Goal: Task Accomplishment & Management: Manage account settings

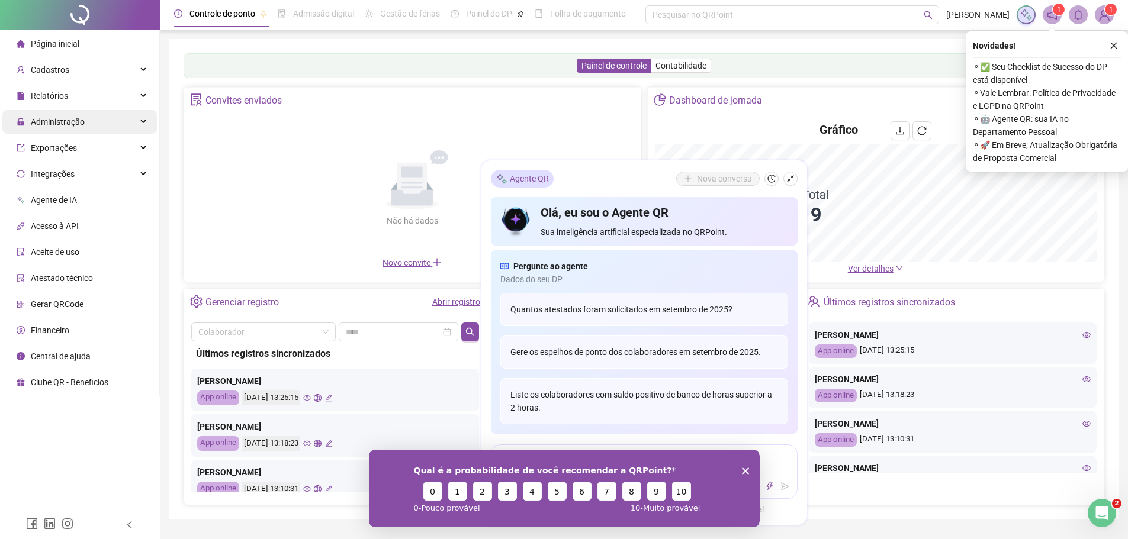
click at [73, 127] on span "Administração" at bounding box center [51, 122] width 68 height 24
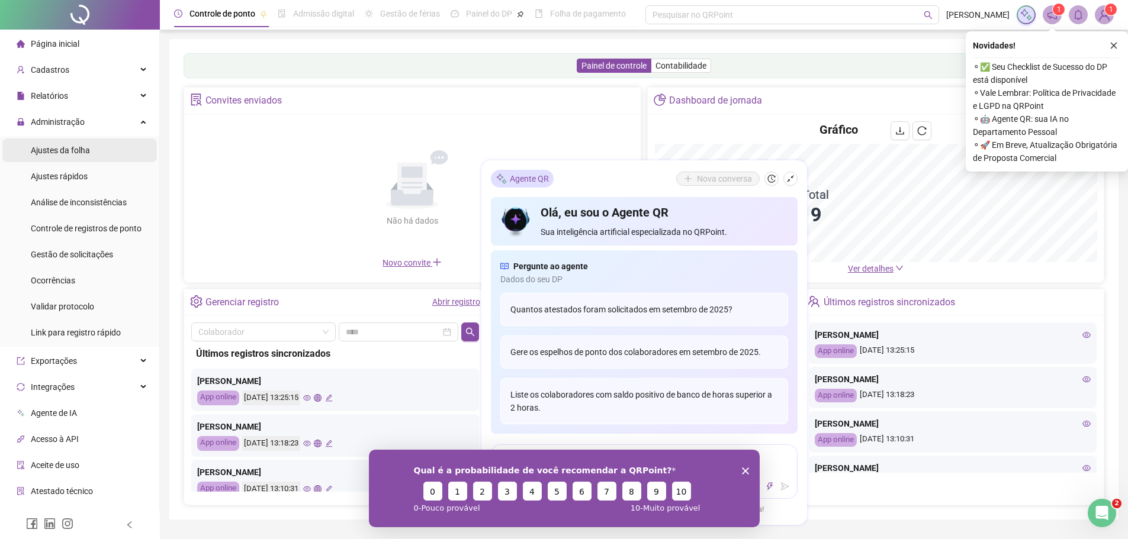
click at [70, 152] on span "Ajustes da folha" at bounding box center [60, 150] width 59 height 9
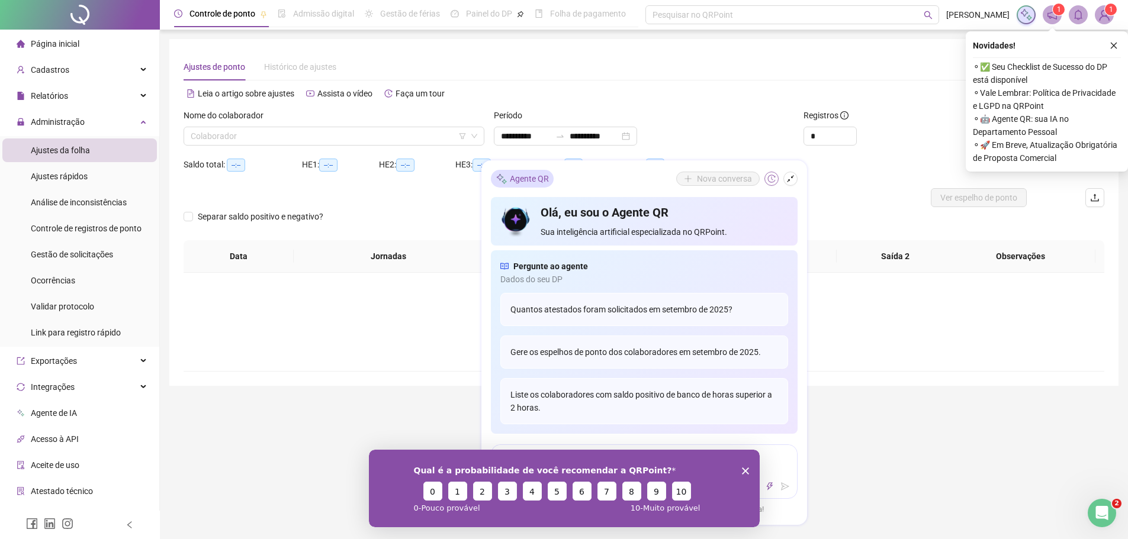
type input "**********"
click at [793, 181] on icon "shrink" at bounding box center [790, 179] width 8 height 8
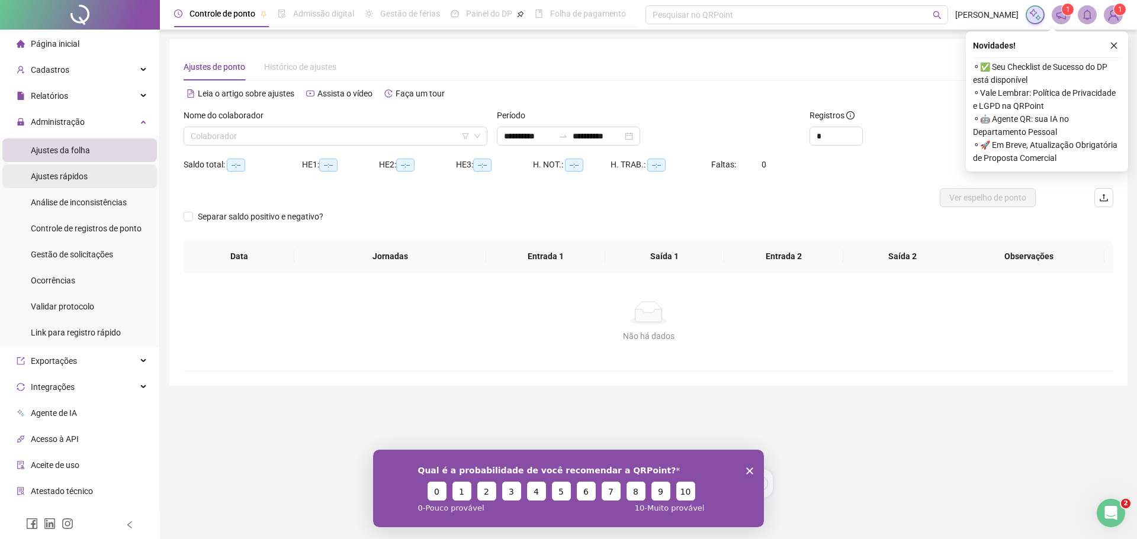
click at [61, 178] on span "Ajustes rápidos" at bounding box center [59, 176] width 57 height 9
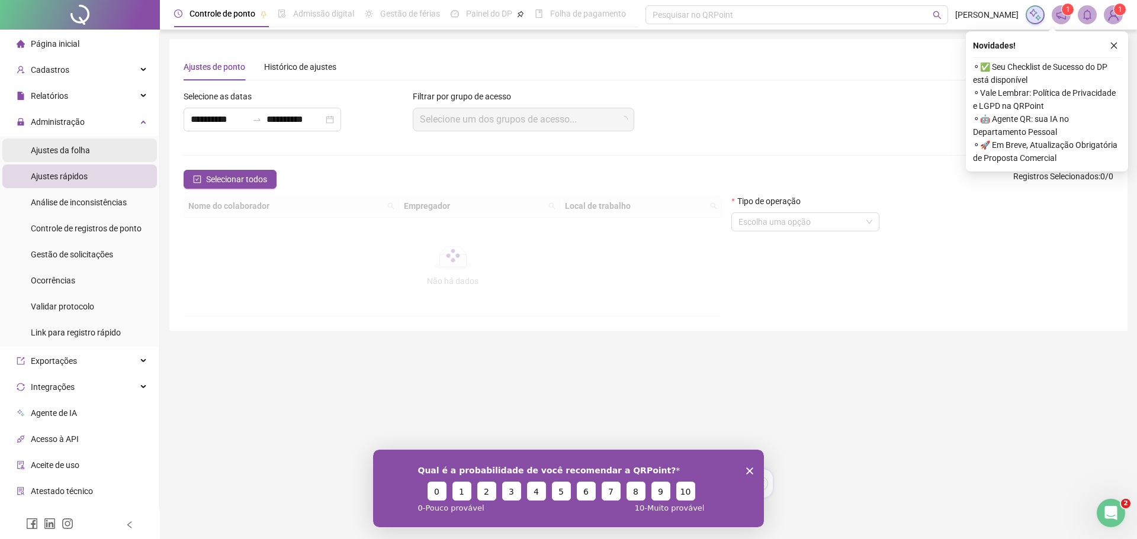
click at [53, 146] on span "Ajustes da folha" at bounding box center [60, 150] width 59 height 9
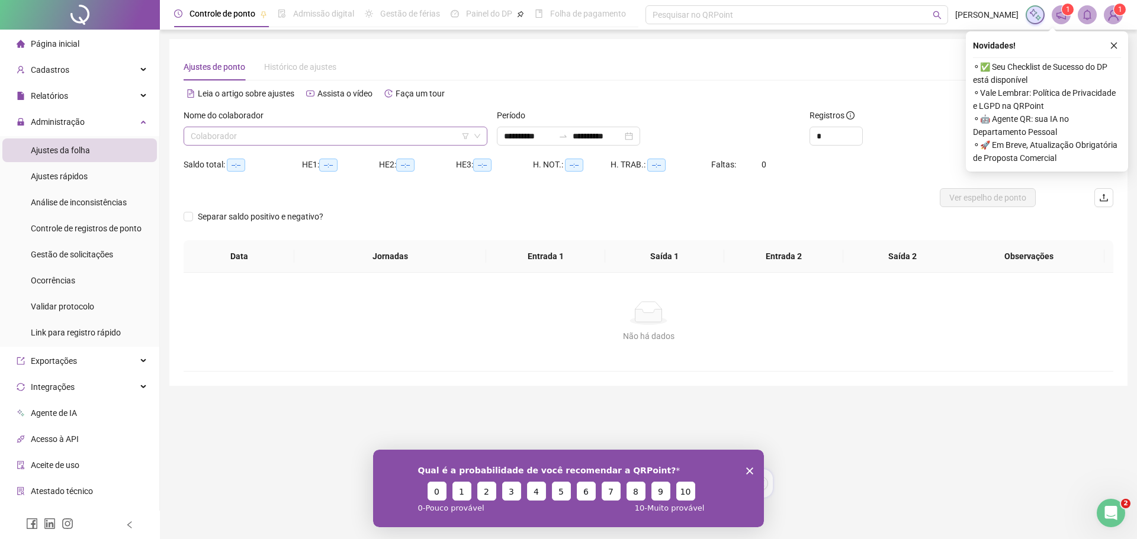
click at [256, 131] on input "search" at bounding box center [330, 136] width 279 height 18
type input "**********"
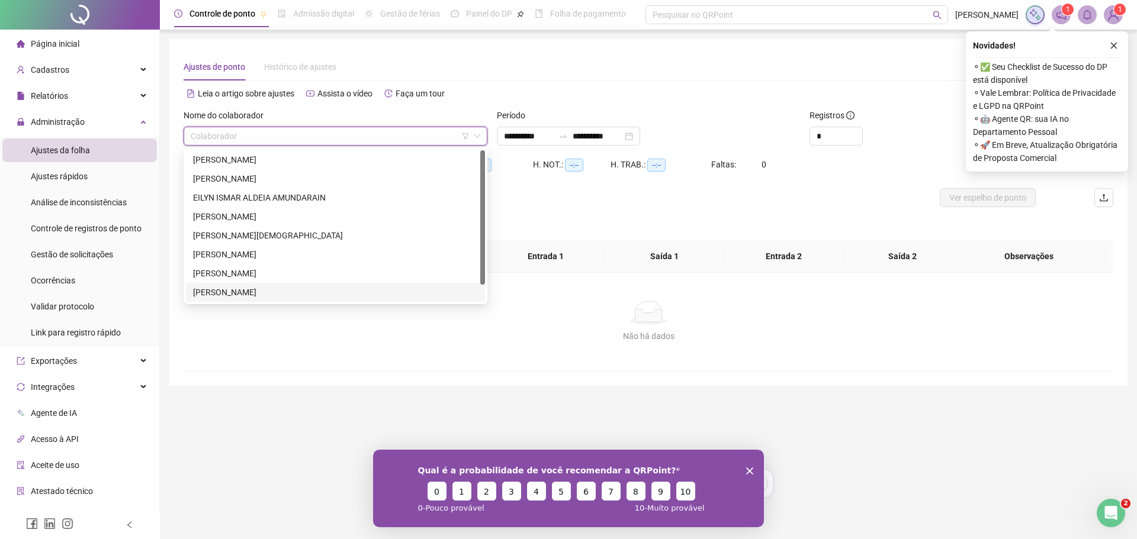
click at [234, 291] on div "[PERSON_NAME]" at bounding box center [335, 292] width 285 height 13
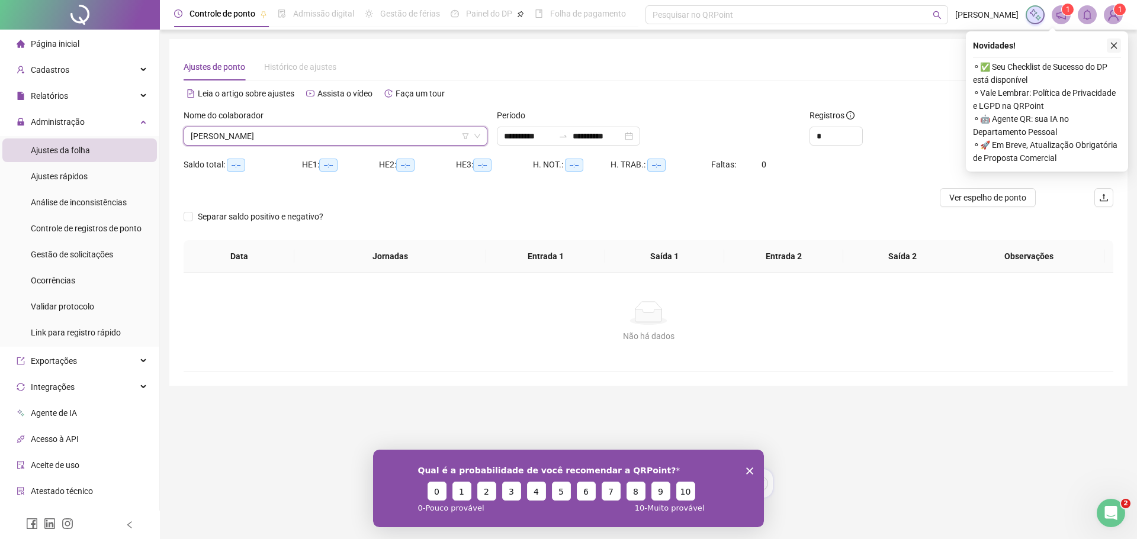
click at [1119, 43] on button "button" at bounding box center [1114, 45] width 14 height 14
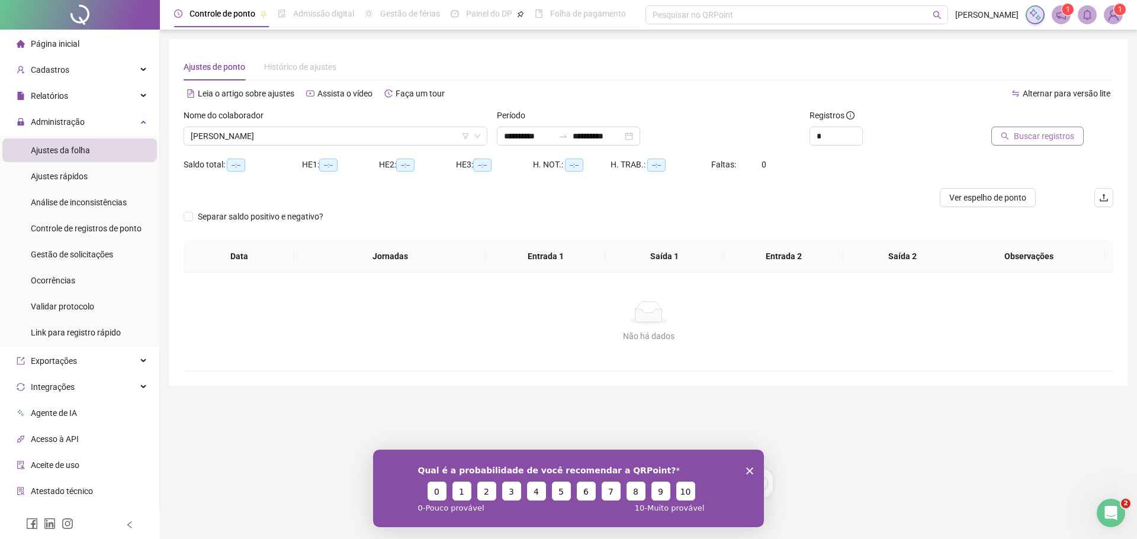
click at [1028, 139] on span "Buscar registros" at bounding box center [1044, 136] width 60 height 13
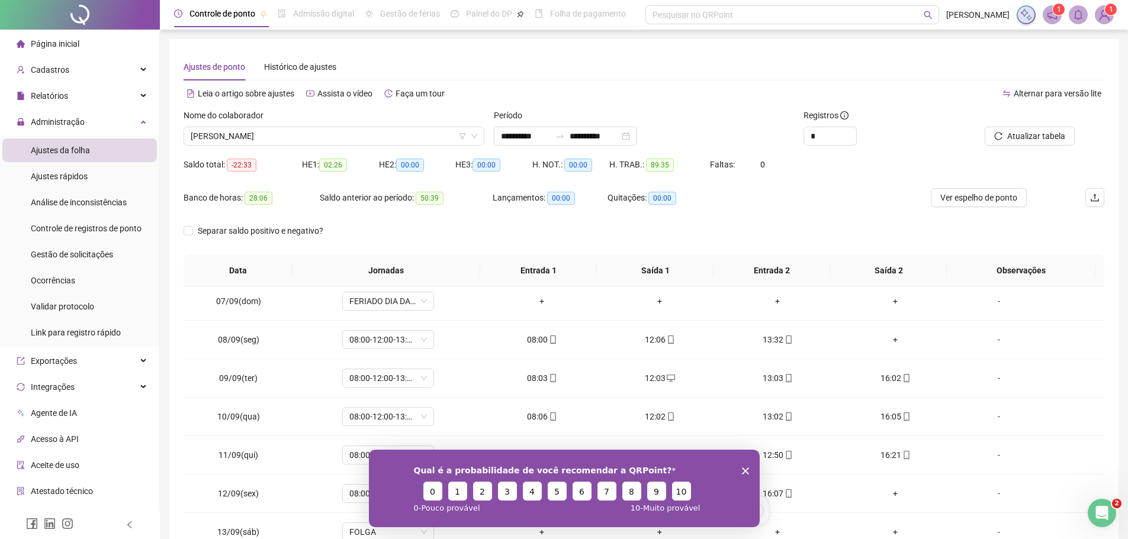
scroll to position [237, 0]
click at [748, 468] on icon "Encerrar pesquisa" at bounding box center [744, 470] width 7 height 7
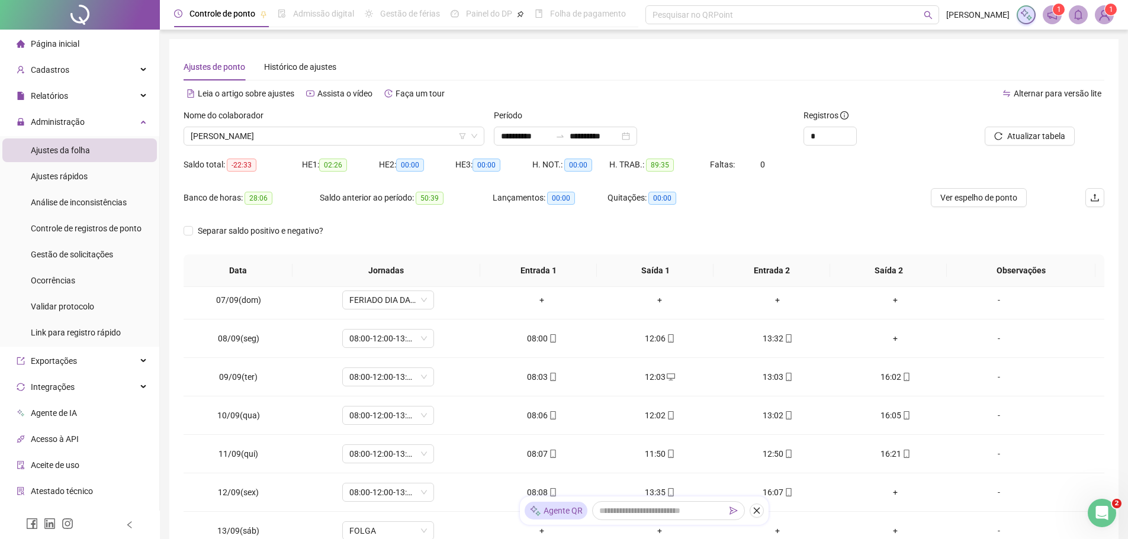
scroll to position [0, 0]
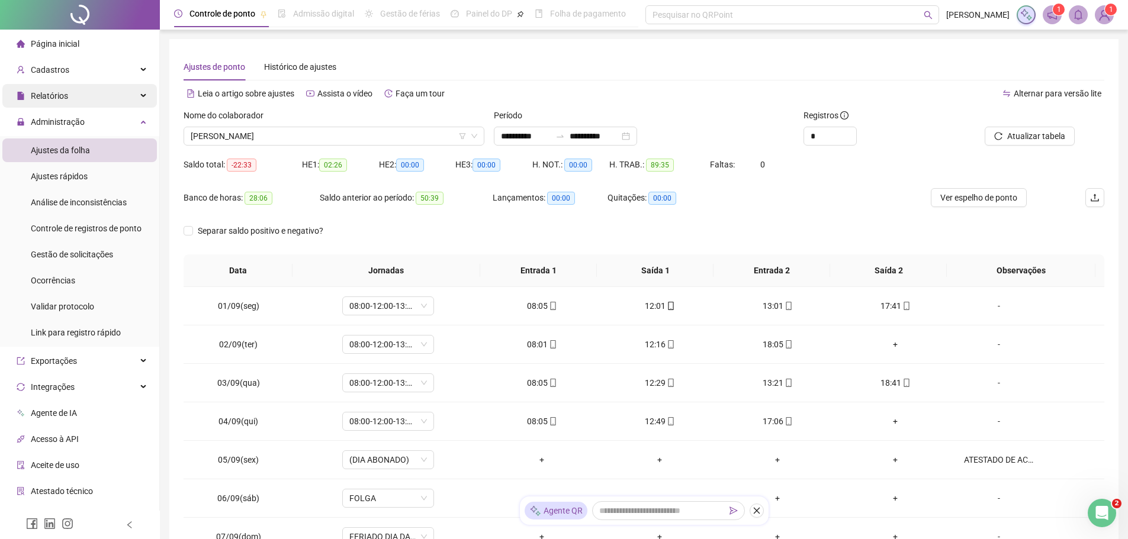
click at [97, 99] on div "Relatórios" at bounding box center [79, 96] width 155 height 24
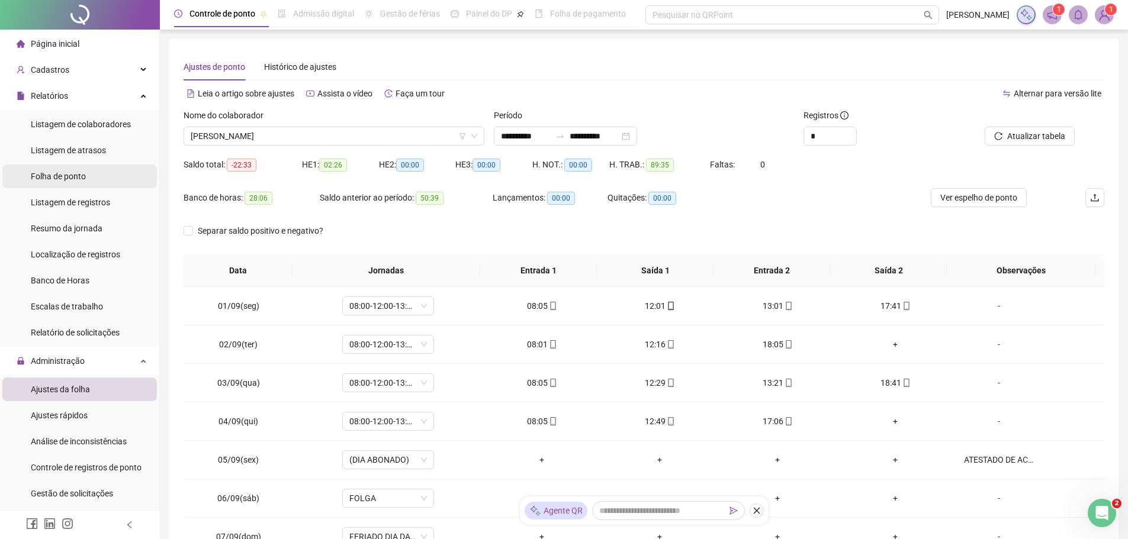
click at [90, 172] on li "Folha de ponto" at bounding box center [79, 177] width 155 height 24
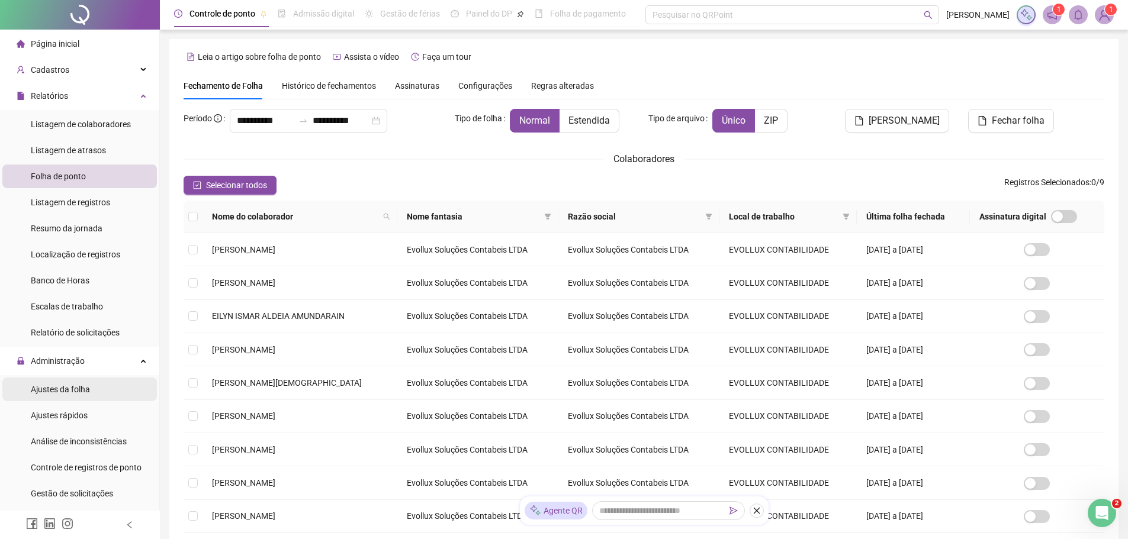
click at [76, 395] on div "Ajustes da folha" at bounding box center [60, 390] width 59 height 24
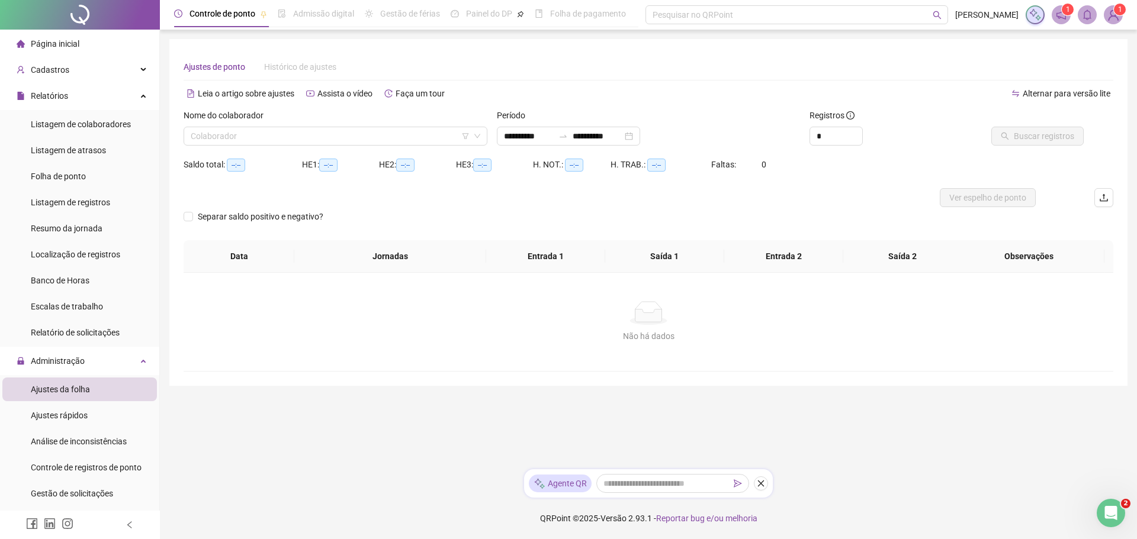
type input "**********"
click at [328, 143] on input "search" at bounding box center [330, 136] width 279 height 18
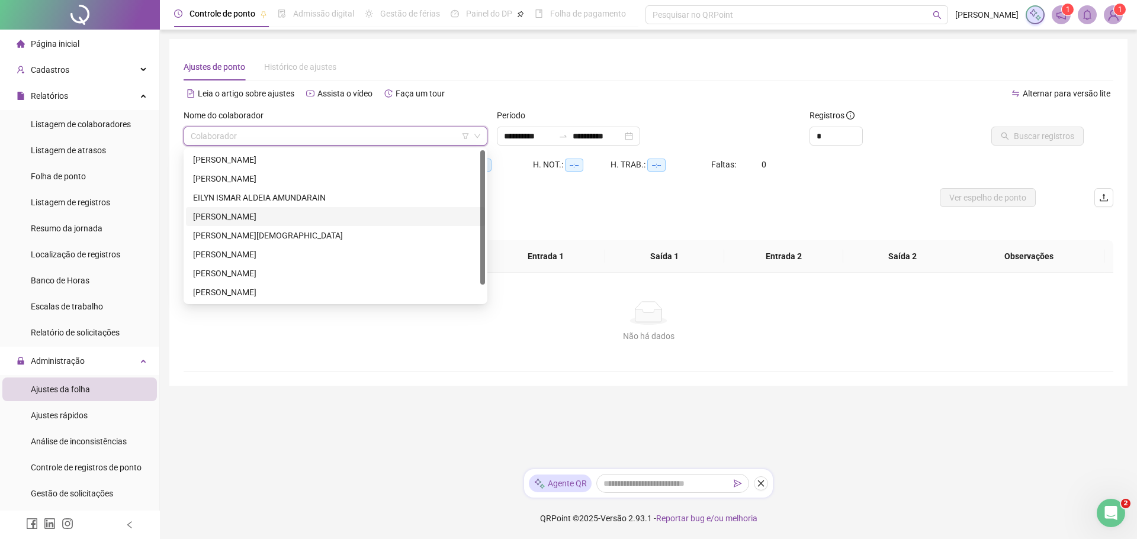
click at [288, 209] on div "[PERSON_NAME]" at bounding box center [335, 216] width 299 height 19
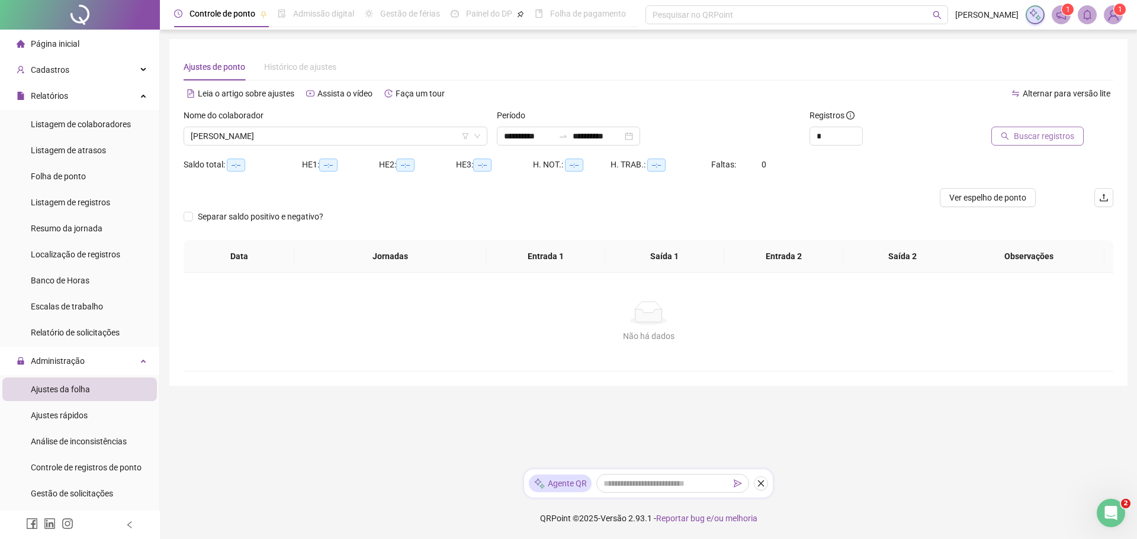
click at [1029, 133] on span "Buscar registros" at bounding box center [1044, 136] width 60 height 13
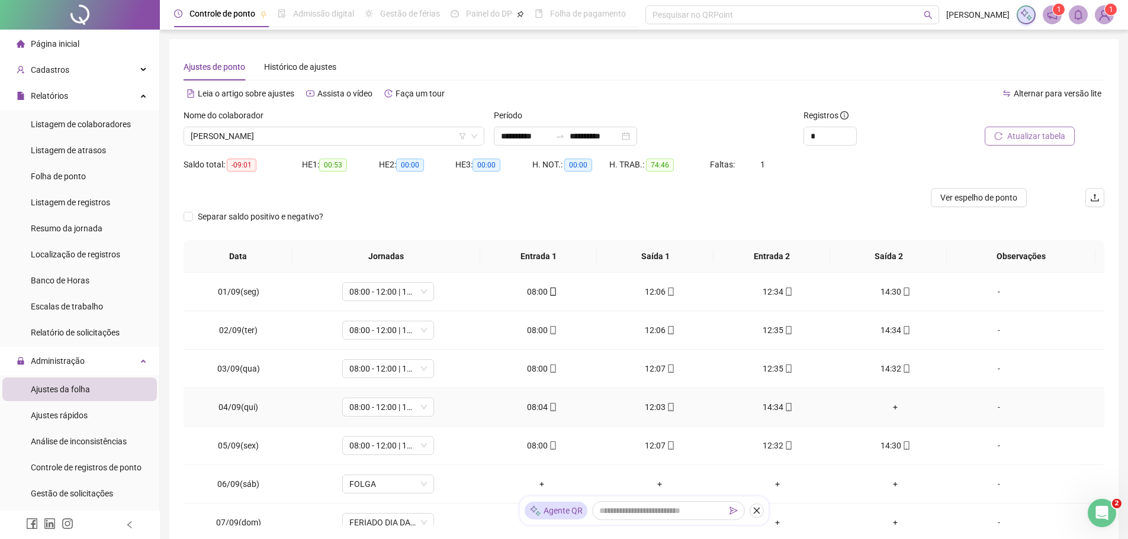
click at [888, 409] on div "+" at bounding box center [895, 407] width 99 height 13
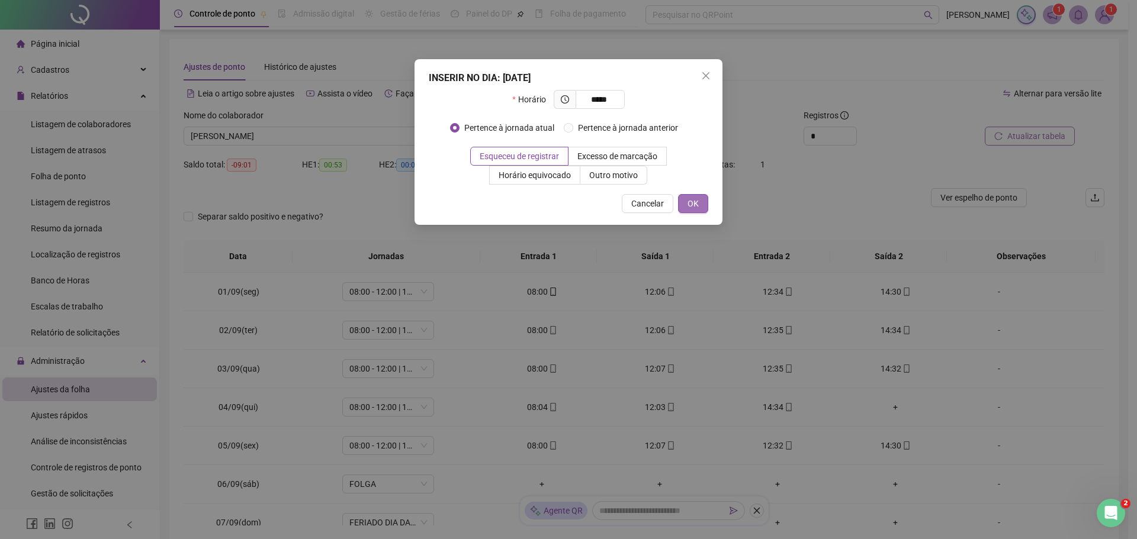
type input "*****"
click at [702, 207] on button "OK" at bounding box center [693, 203] width 30 height 19
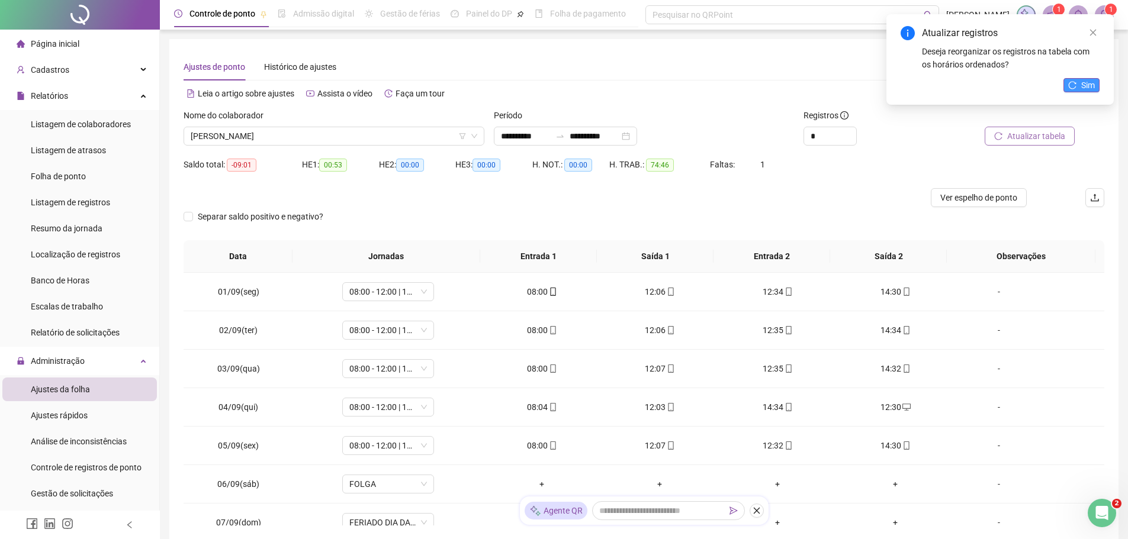
click at [1078, 84] on button "Sim" at bounding box center [1081, 85] width 36 height 14
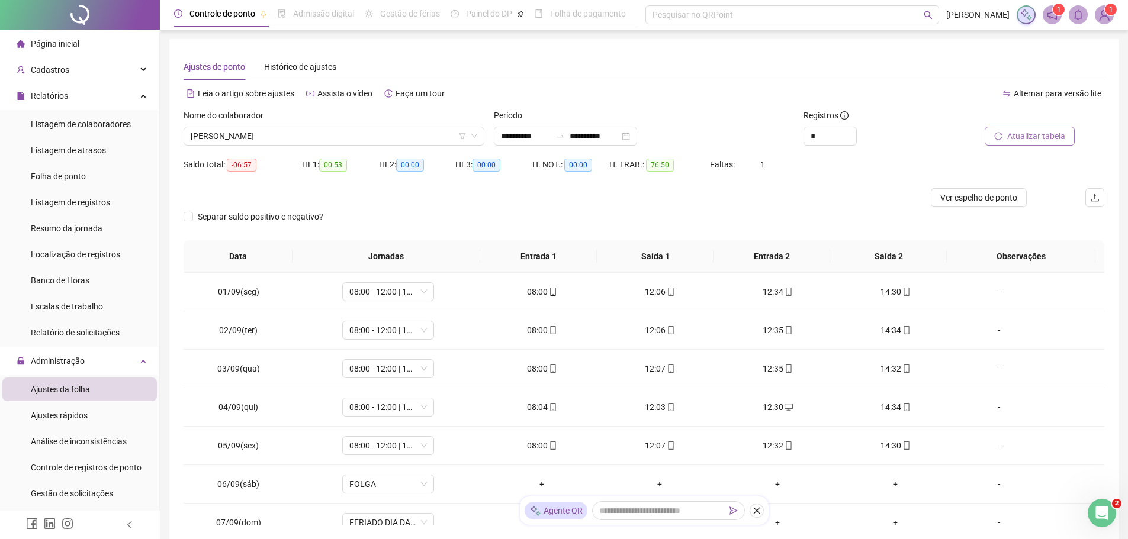
click at [1004, 143] on button "Atualizar tabela" at bounding box center [1030, 136] width 90 height 19
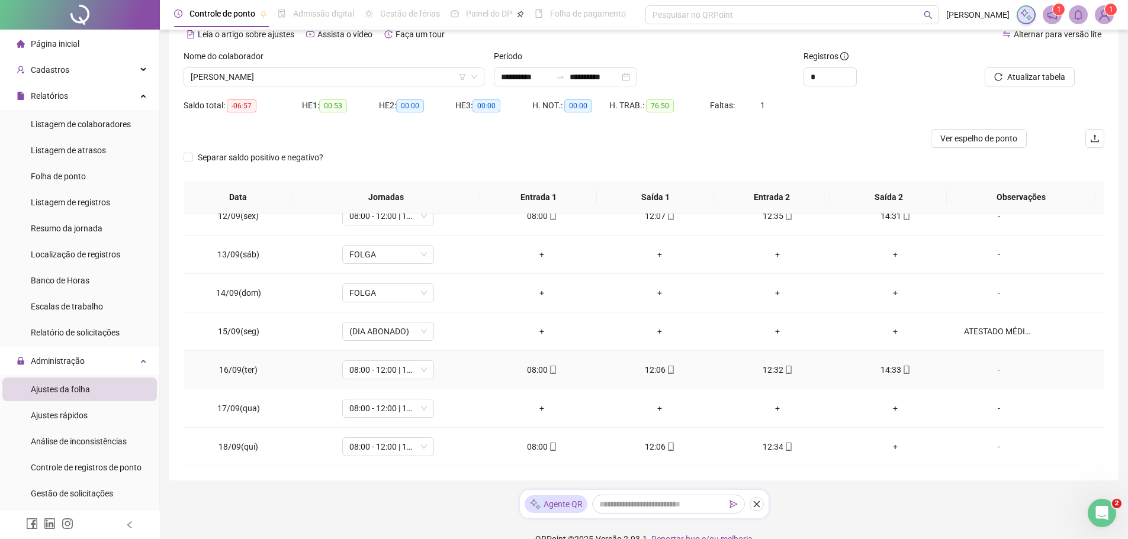
scroll to position [80, 0]
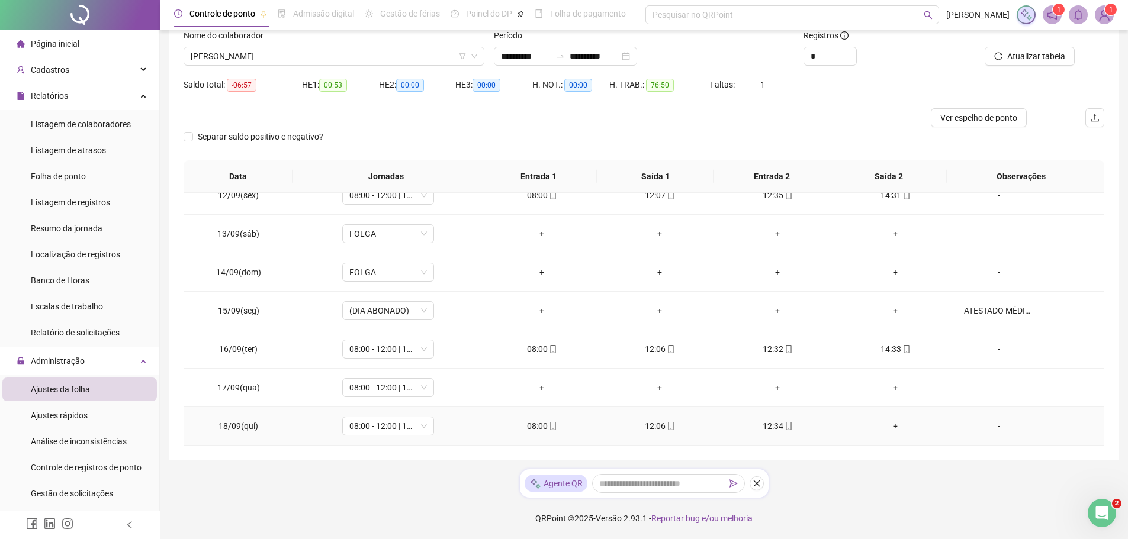
click at [888, 428] on div "+" at bounding box center [895, 426] width 99 height 13
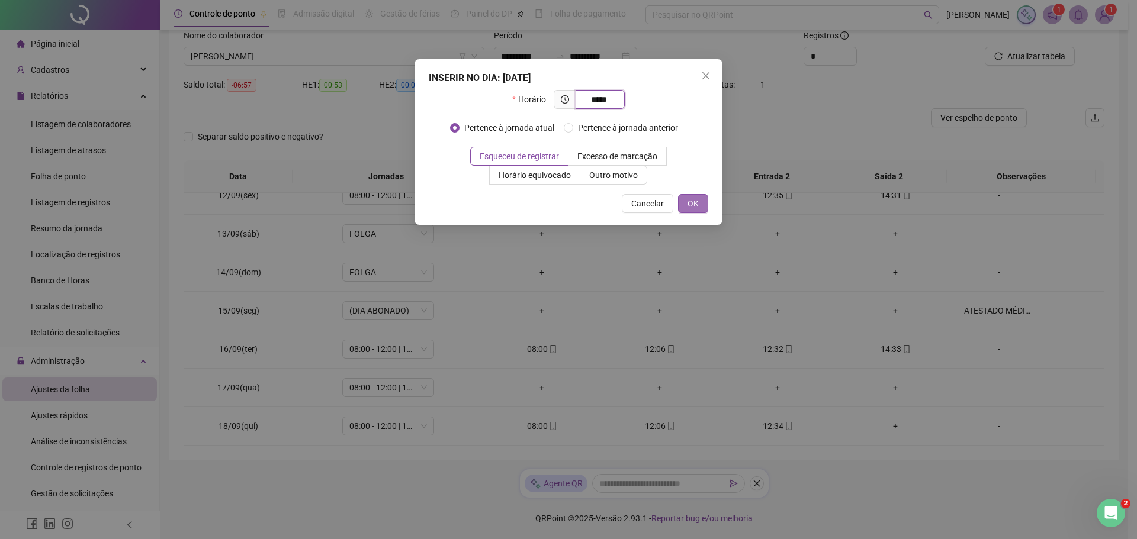
type input "*****"
click at [695, 204] on span "OK" at bounding box center [692, 203] width 11 height 13
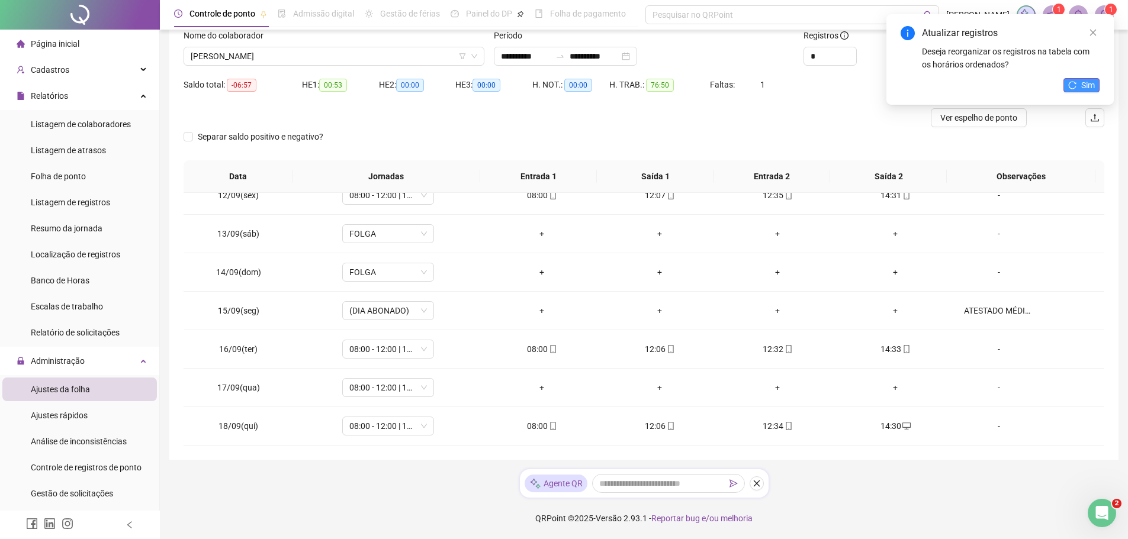
click at [1091, 83] on span "Sim" at bounding box center [1088, 85] width 14 height 13
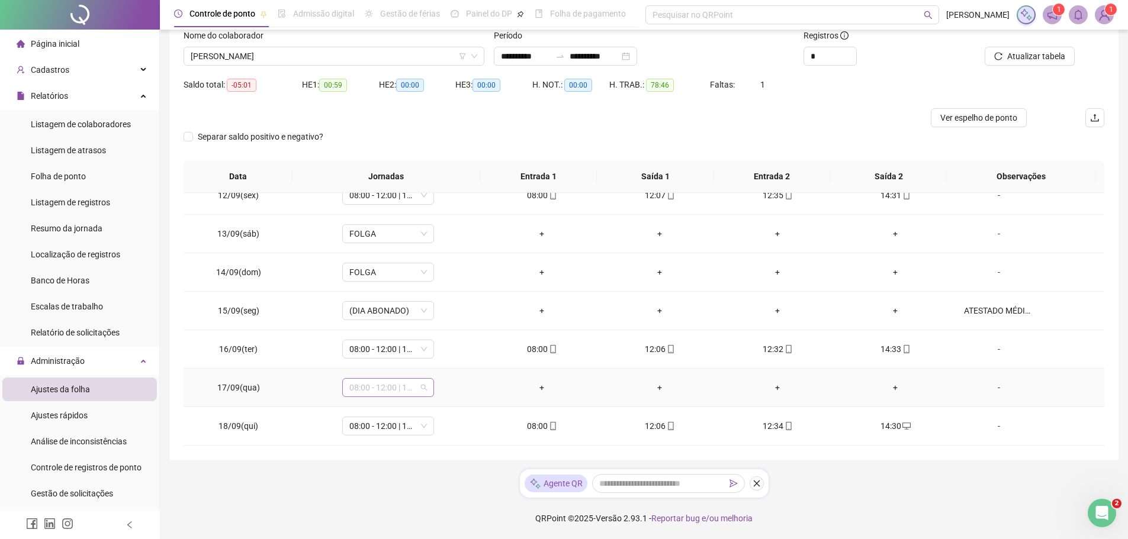
click at [404, 392] on span "08:00 - 12:00 | 12:30 - 14:30" at bounding box center [388, 388] width 78 height 18
click at [962, 502] on footer "QRPoint © 2025 - Versão 2.93.1 - Reportar bug e/ou melhoria" at bounding box center [644, 518] width 968 height 41
click at [1046, 53] on span "Atualizar tabela" at bounding box center [1036, 56] width 58 height 13
click at [88, 73] on div "Cadastros" at bounding box center [79, 70] width 155 height 24
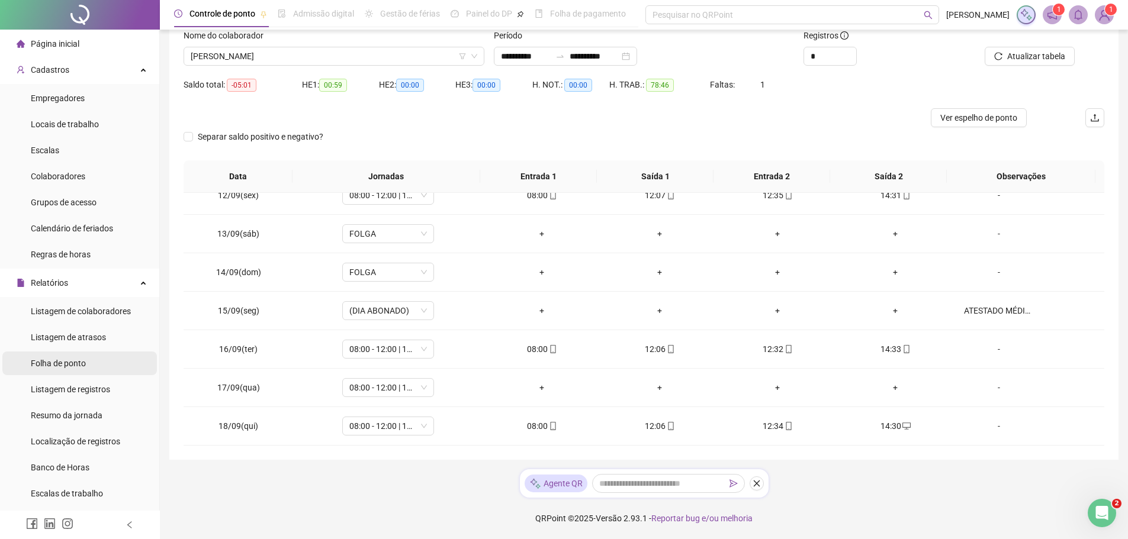
click at [78, 364] on span "Folha de ponto" at bounding box center [58, 363] width 55 height 9
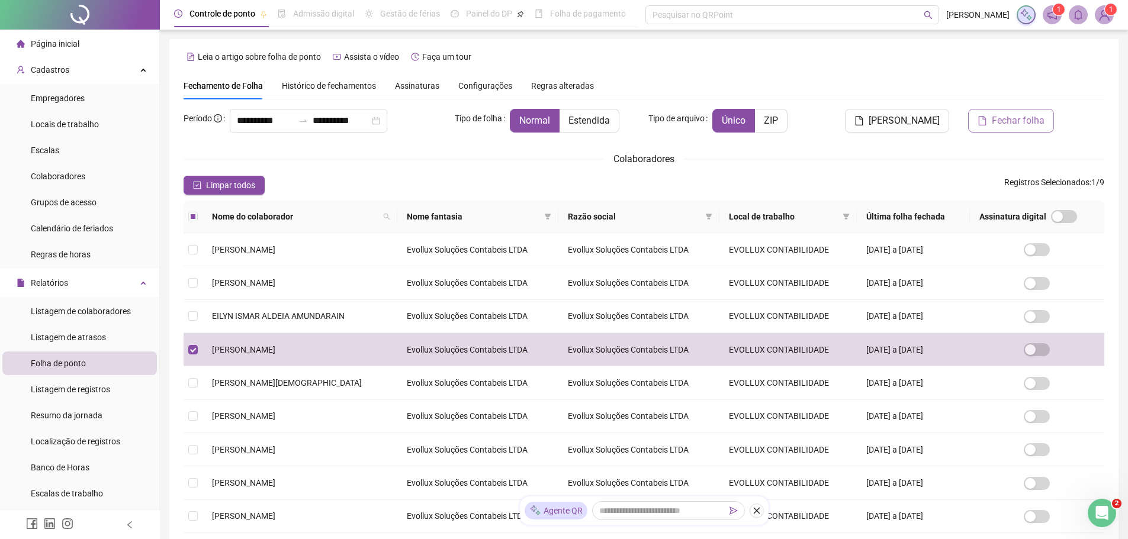
click at [1004, 120] on span "Fechar folha" at bounding box center [1018, 121] width 53 height 14
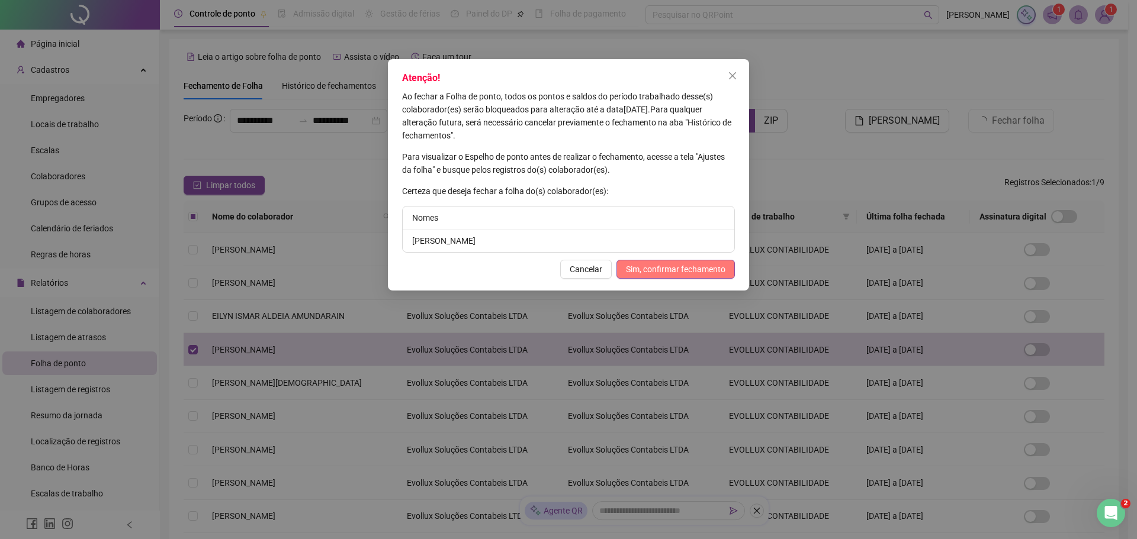
click at [635, 268] on span "Sim, confirmar fechamento" at bounding box center [675, 269] width 99 height 13
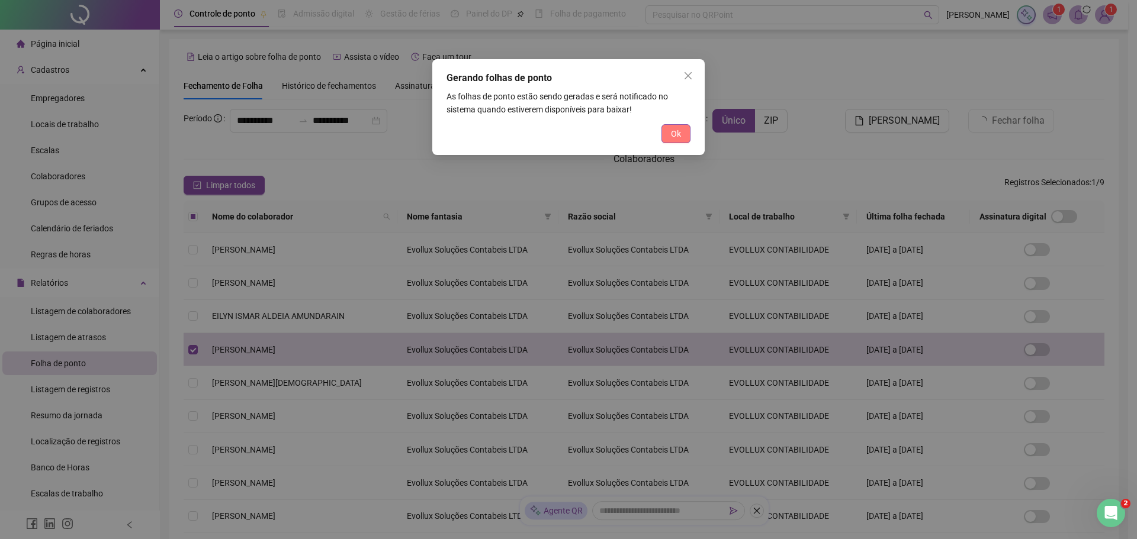
click at [677, 137] on span "Ok" at bounding box center [676, 133] width 10 height 13
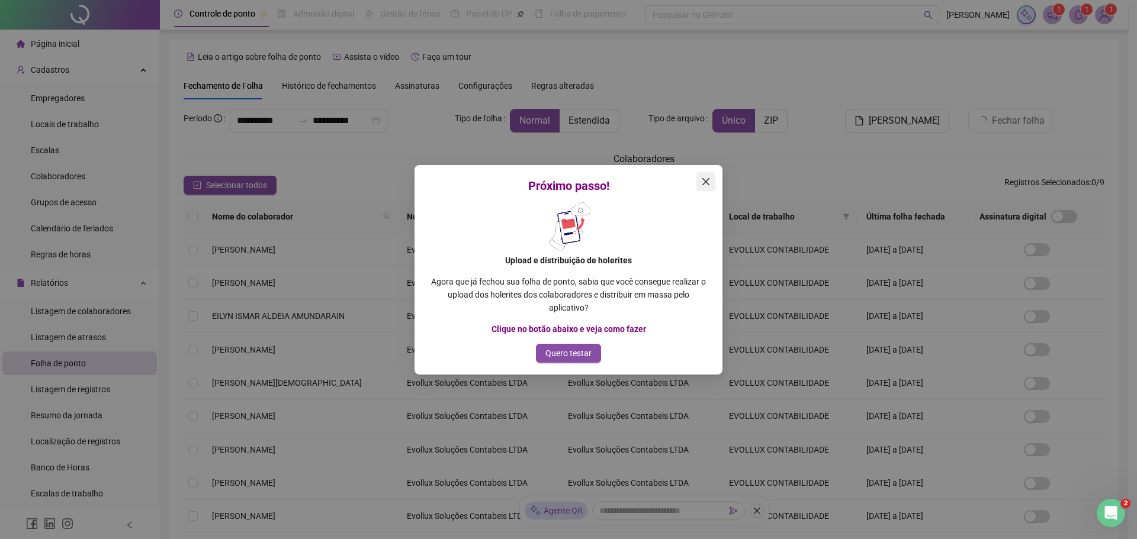
click at [703, 184] on icon "close" at bounding box center [705, 181] width 7 height 7
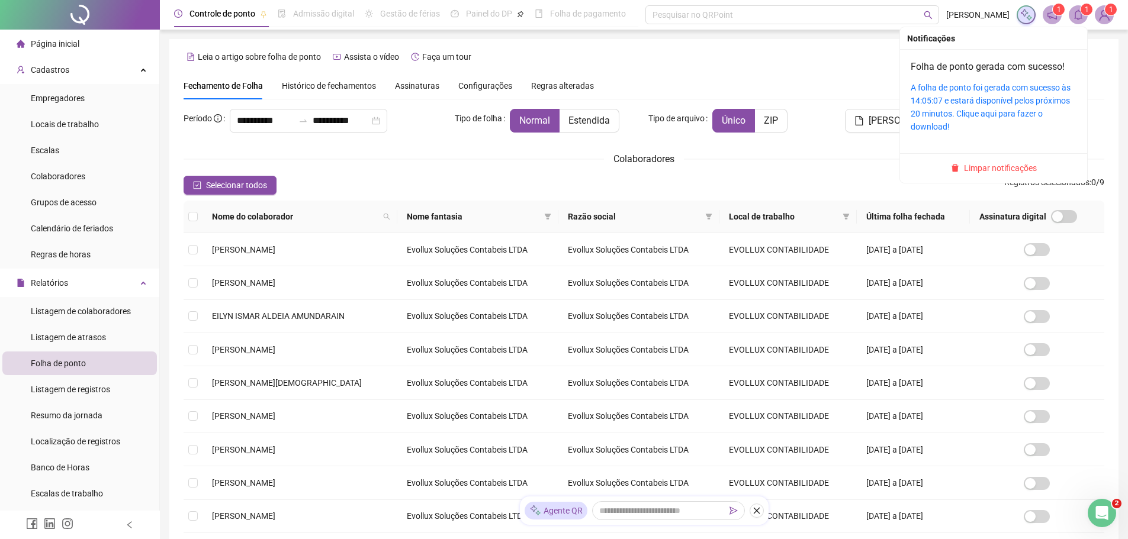
click at [1081, 19] on icon "bell" at bounding box center [1078, 14] width 11 height 11
click at [981, 94] on div "A folha de ponto foi gerada com sucesso às 14:05:07 e estará disponível pelos p…" at bounding box center [994, 107] width 166 height 52
click at [960, 95] on link "A folha de ponto foi gerada com sucesso às 14:05:07 e estará disponível pelos p…" at bounding box center [991, 107] width 160 height 49
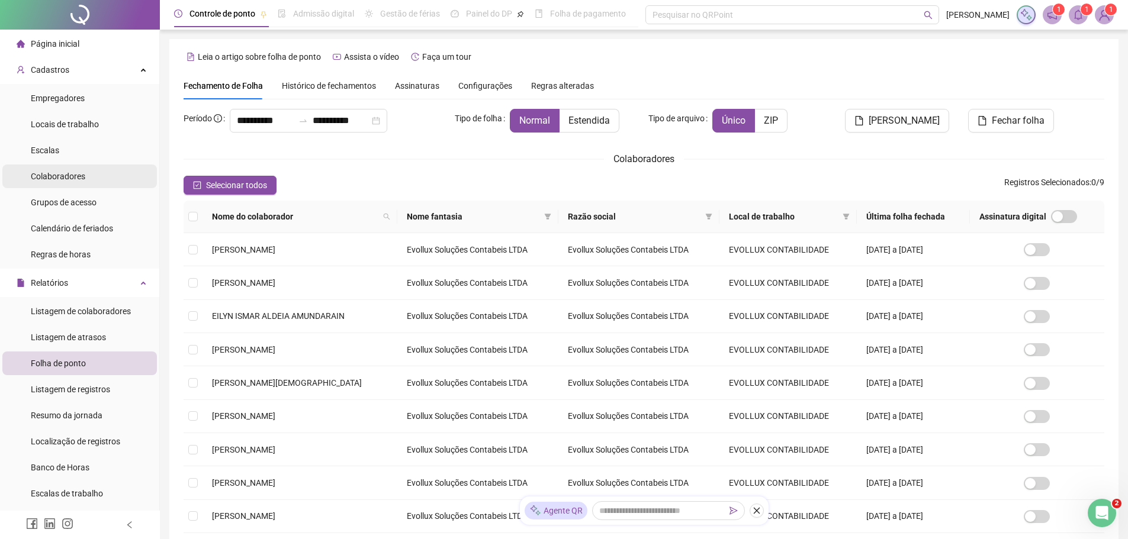
click at [76, 172] on span "Colaboradores" at bounding box center [58, 176] width 54 height 9
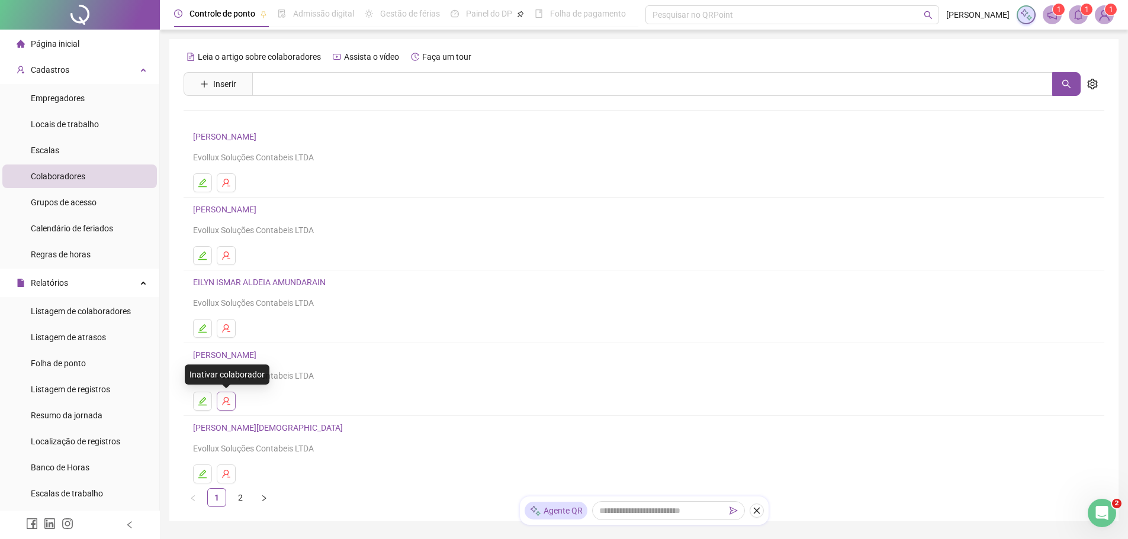
click at [224, 401] on icon "user-delete" at bounding box center [226, 401] width 8 height 8
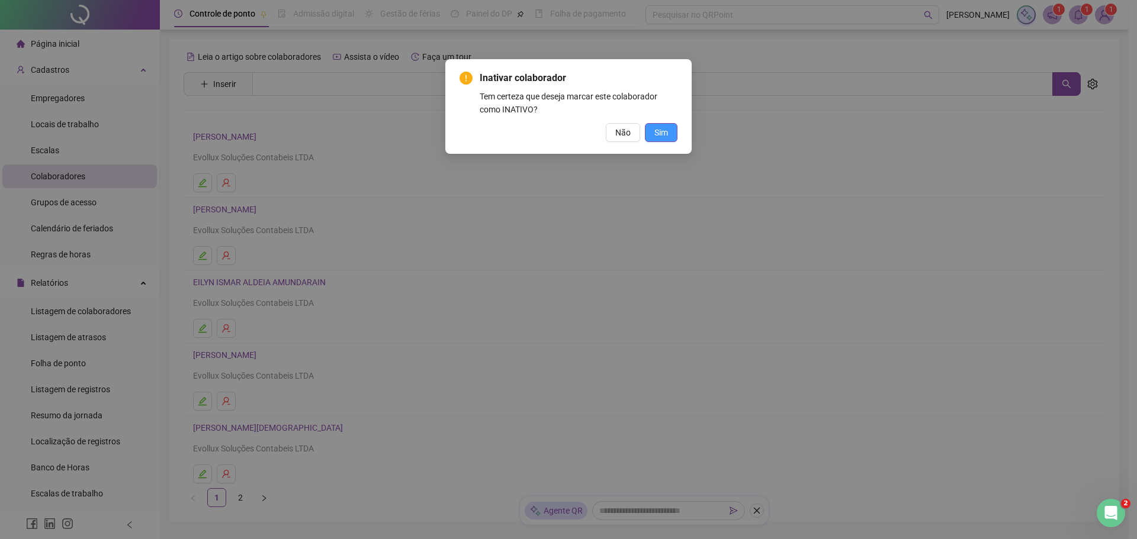
click at [664, 131] on span "Sim" at bounding box center [661, 132] width 14 height 13
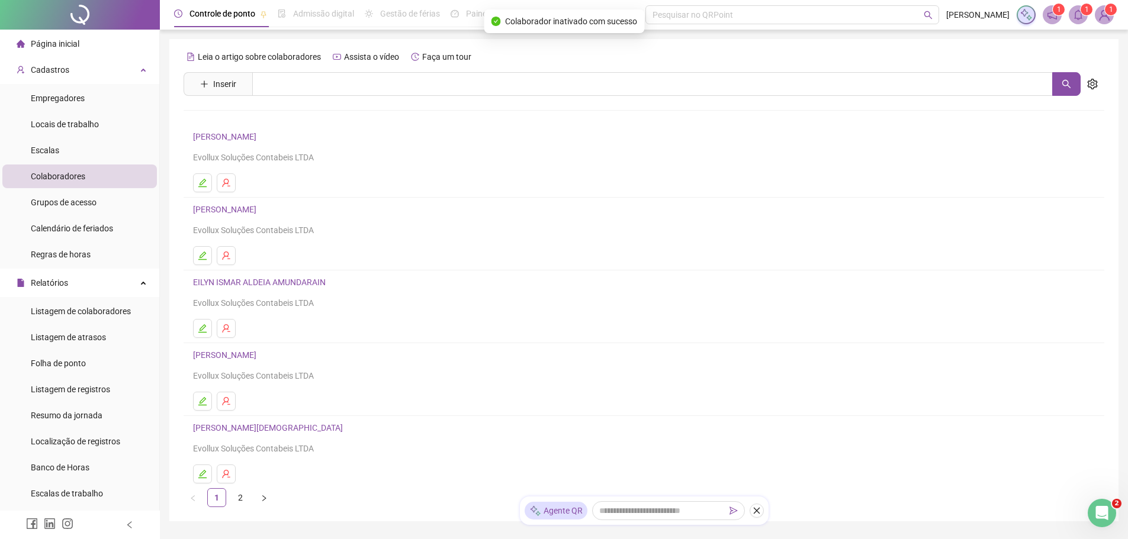
click at [72, 51] on div "Página inicial" at bounding box center [48, 44] width 63 height 24
